Goal: Find specific page/section: Find specific page/section

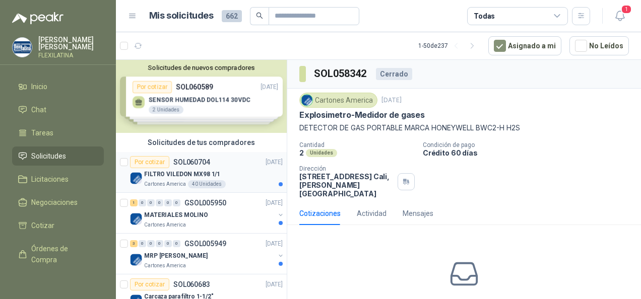
click at [183, 180] on p "Cartones America" at bounding box center [165, 184] width 42 height 8
click at [174, 216] on p "MATERIALES MOLINO" at bounding box center [176, 216] width 64 height 10
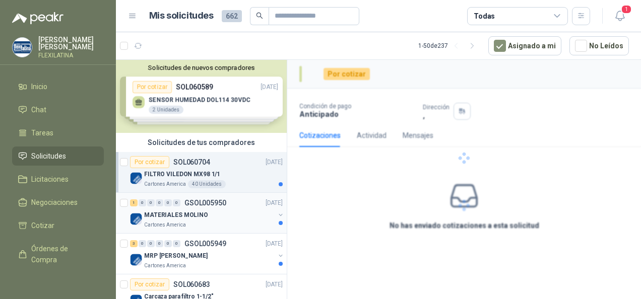
scroll to position [50, 0]
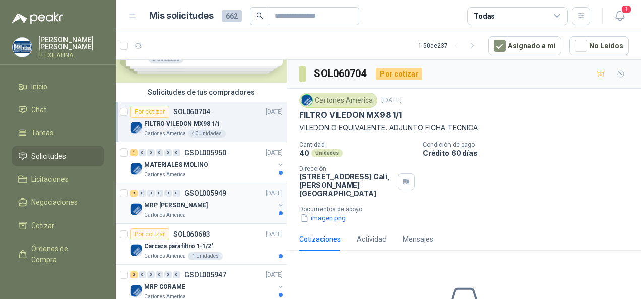
click at [176, 212] on p "Cartones America" at bounding box center [165, 216] width 42 height 8
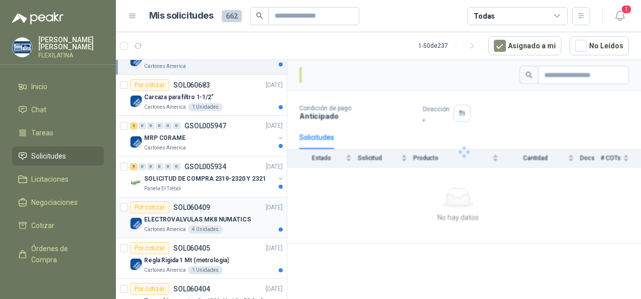
scroll to position [202, 0]
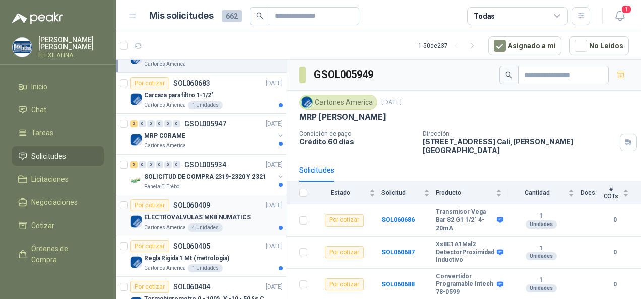
click at [176, 224] on p "Cartones America" at bounding box center [165, 228] width 42 height 8
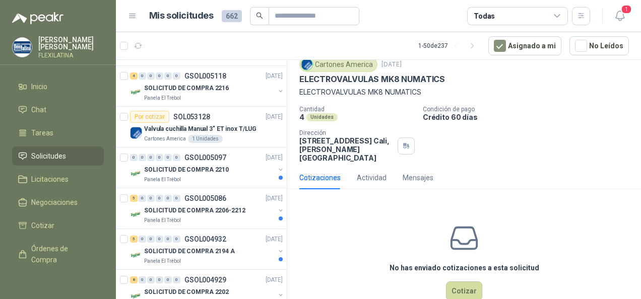
scroll to position [50, 0]
